Goal: Browse casually: Explore the website without a specific task or goal

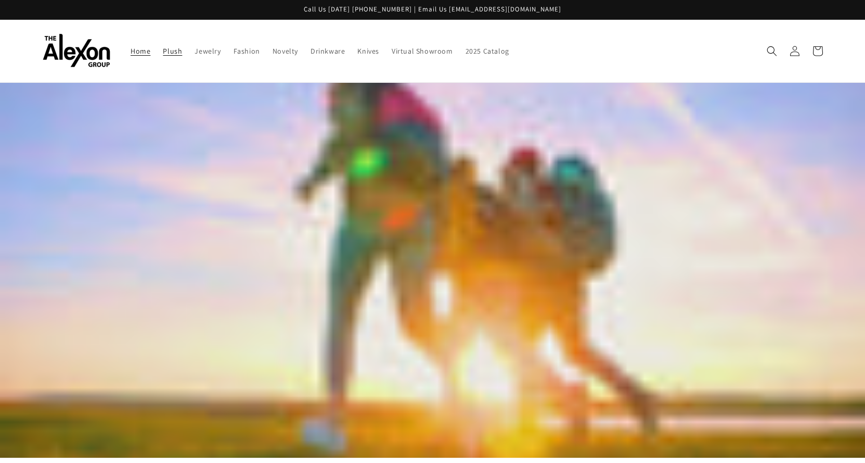
click at [163, 53] on span "Plush" at bounding box center [172, 50] width 19 height 9
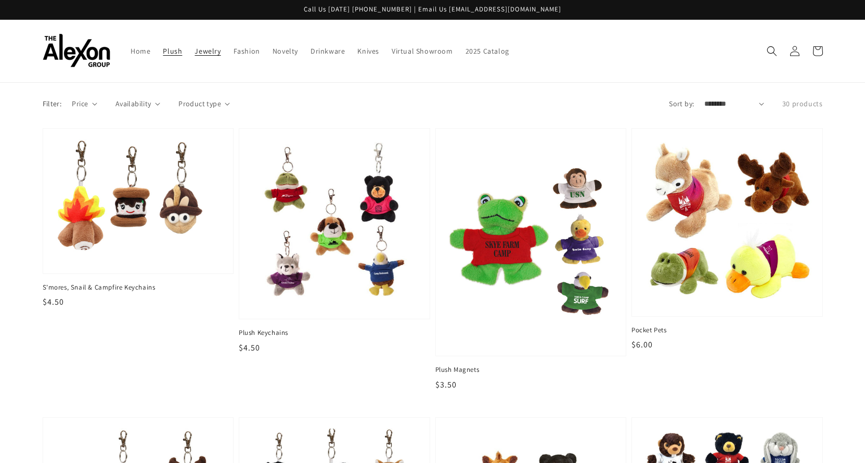
click at [195, 52] on span "Jewelry" at bounding box center [208, 50] width 26 height 9
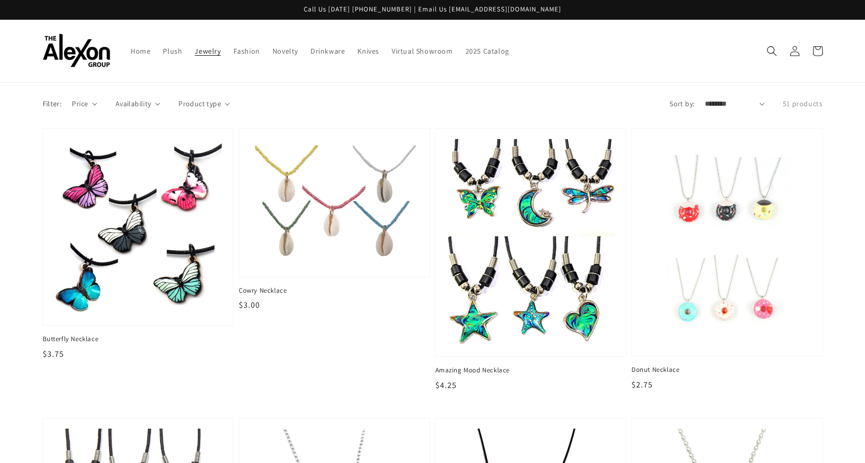
drag, startPoint x: 17, startPoint y: 337, endPoint x: 11, endPoint y: 105, distance: 232.1
click at [237, 55] on span "Fashion" at bounding box center [247, 50] width 27 height 9
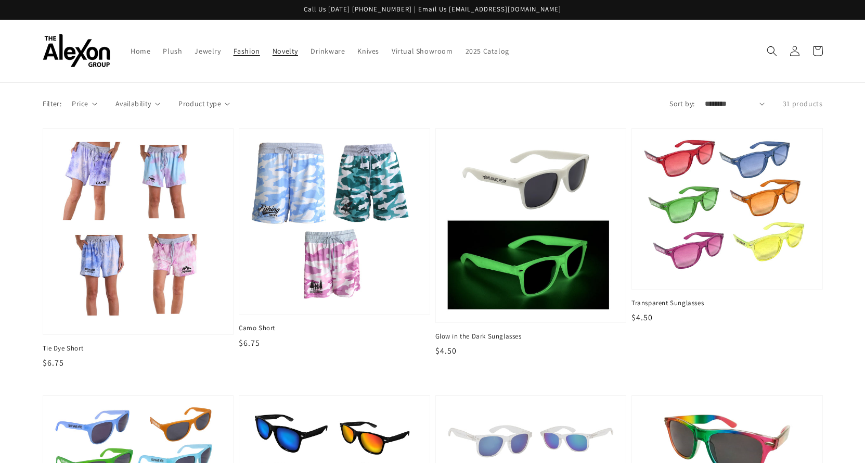
click at [278, 50] on span "Novelty" at bounding box center [285, 50] width 25 height 9
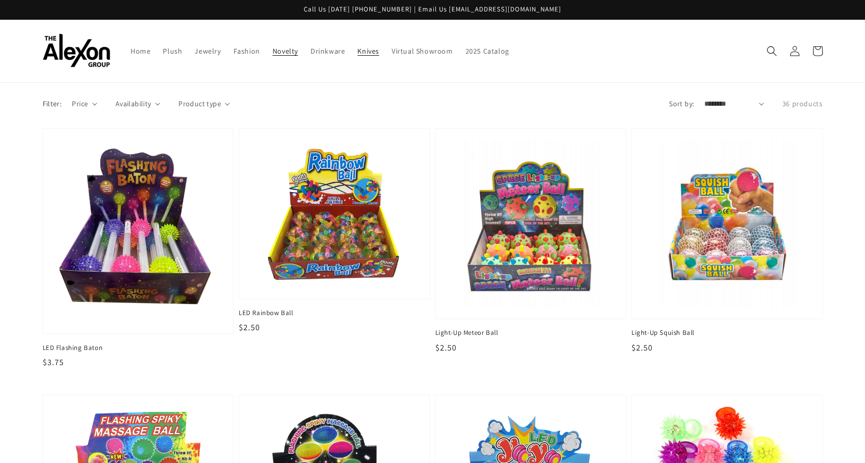
click at [360, 51] on span "Knives" at bounding box center [368, 50] width 22 height 9
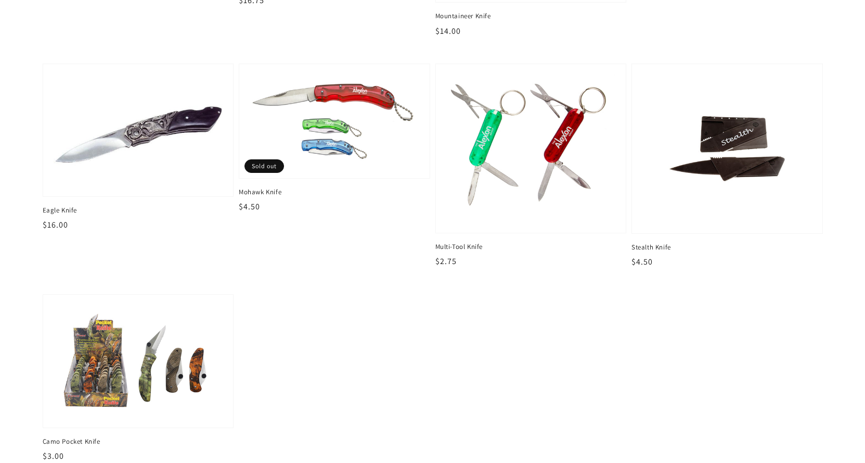
scroll to position [343, 0]
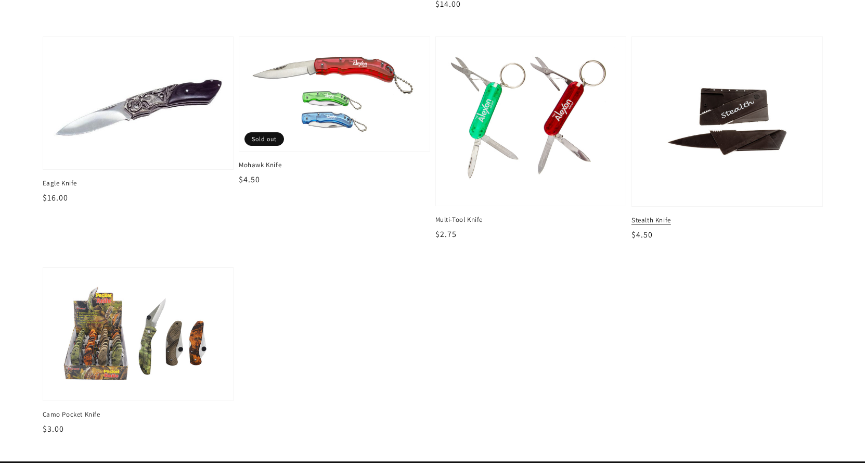
click at [745, 158] on img at bounding box center [727, 121] width 174 height 153
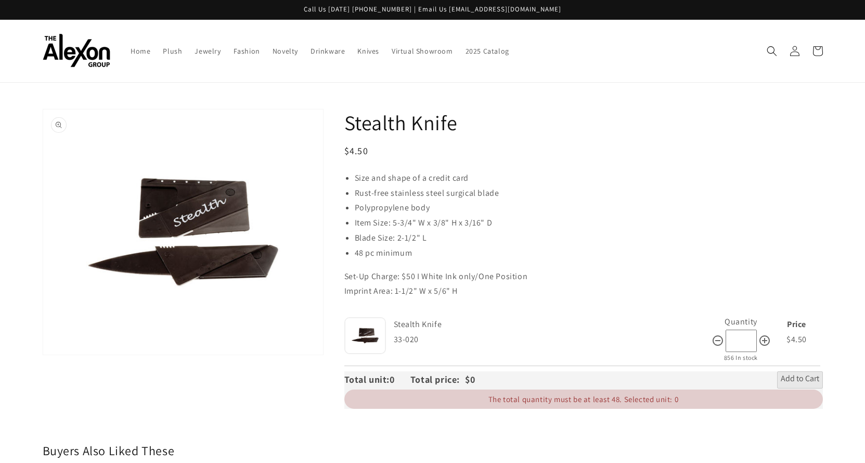
click at [199, 214] on button "Open media 1 in gallery view" at bounding box center [183, 231] width 280 height 245
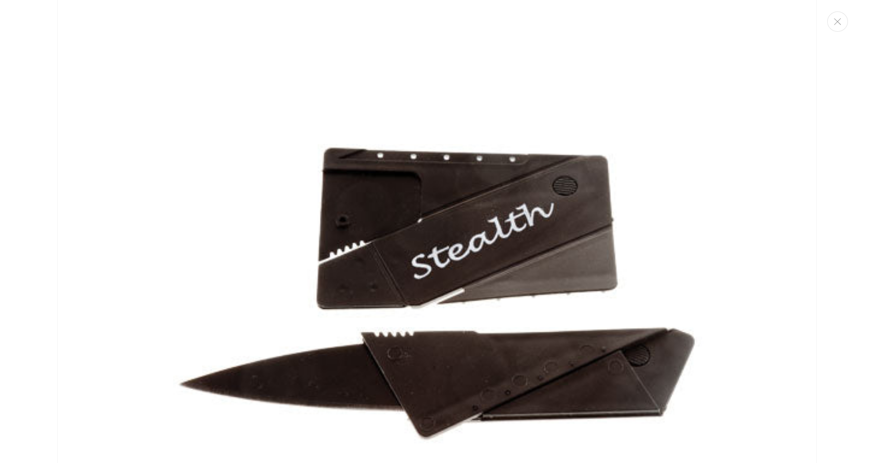
scroll to position [80, 0]
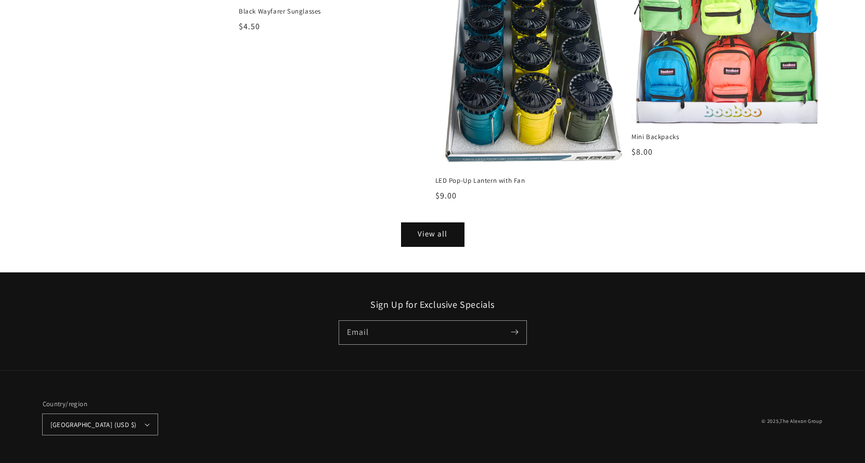
scroll to position [1481, 0]
click at [145, 423] on icon "button" at bounding box center [147, 424] width 5 height 3
click at [276, 411] on div "Country/region United States (USD $) Afghanistan (USD $) Åland Islands (USD $) …" at bounding box center [238, 416] width 390 height 61
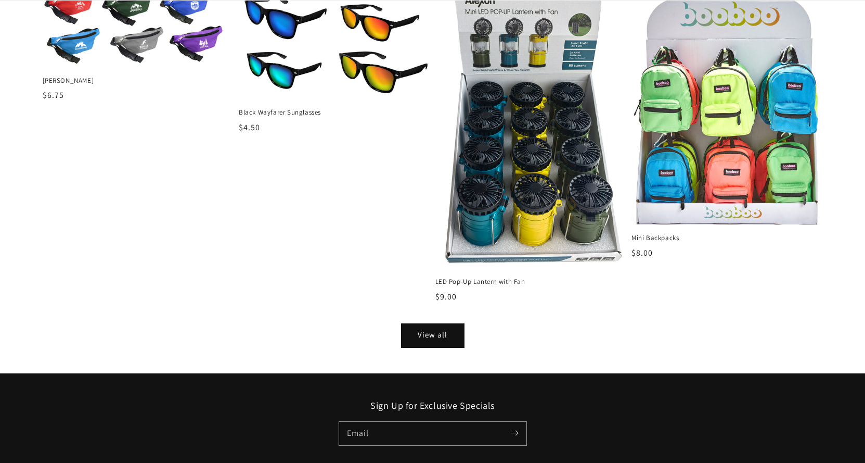
scroll to position [1481, 0]
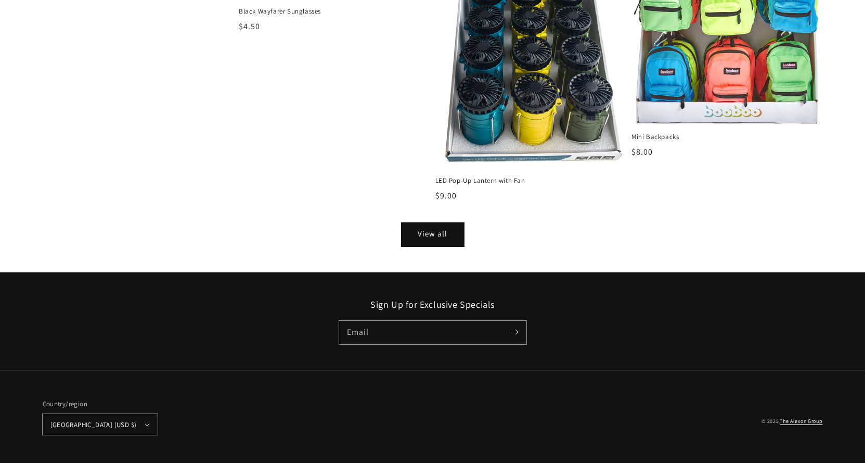
click at [806, 417] on link "The Alexon Group" at bounding box center [801, 420] width 43 height 7
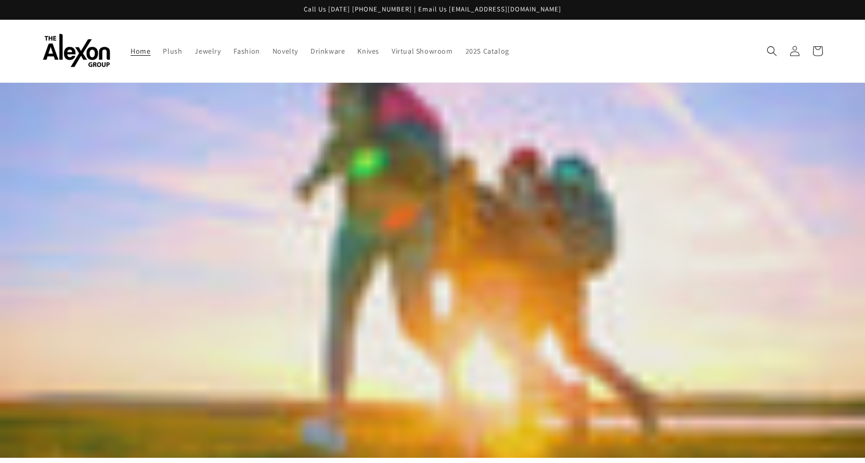
click at [63, 60] on img at bounding box center [77, 51] width 68 height 34
